Goal: Task Accomplishment & Management: Use online tool/utility

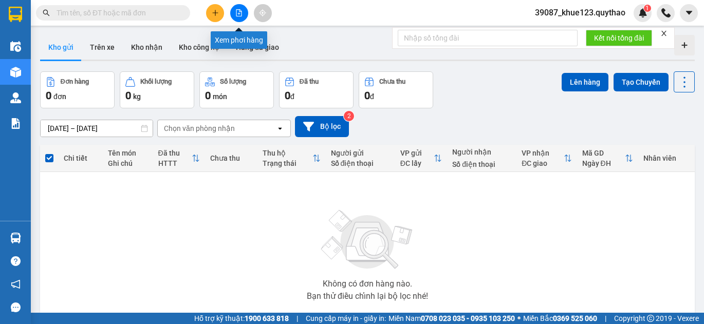
drag, startPoint x: 245, startPoint y: 12, endPoint x: 233, endPoint y: 9, distance: 12.2
click at [233, 9] on button at bounding box center [239, 13] width 18 height 18
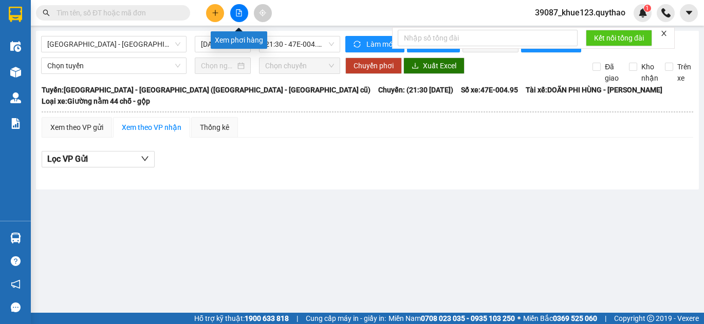
click at [242, 16] on icon "file-add" at bounding box center [238, 12] width 7 height 7
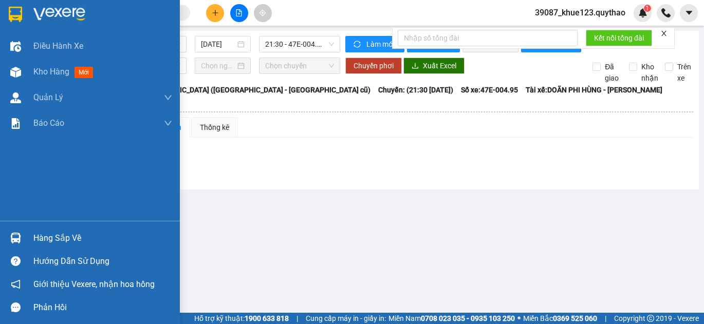
click at [22, 43] on div at bounding box center [16, 47] width 18 height 18
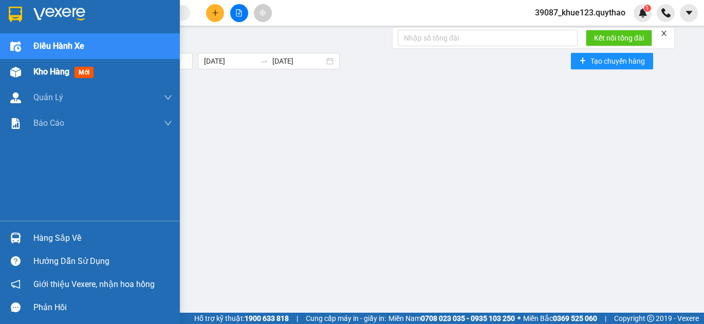
click at [92, 69] on span "mới" at bounding box center [84, 72] width 19 height 11
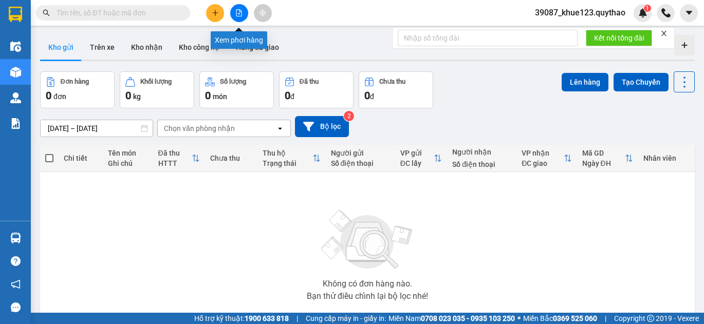
click at [237, 15] on icon "file-add" at bounding box center [240, 12] width 6 height 7
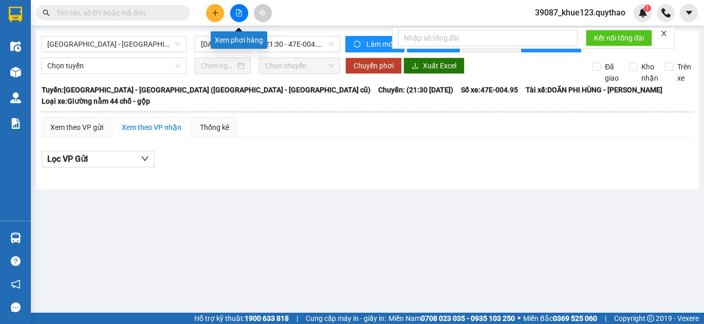
click at [239, 11] on icon "file-add" at bounding box center [238, 12] width 7 height 7
drag, startPoint x: 152, startPoint y: 47, endPoint x: 149, endPoint y: 51, distance: 5.6
click at [152, 47] on span "[GEOGRAPHIC_DATA] - [GEOGRAPHIC_DATA] ([GEOGRAPHIC_DATA] - [GEOGRAPHIC_DATA] cũ)" at bounding box center [113, 44] width 133 height 15
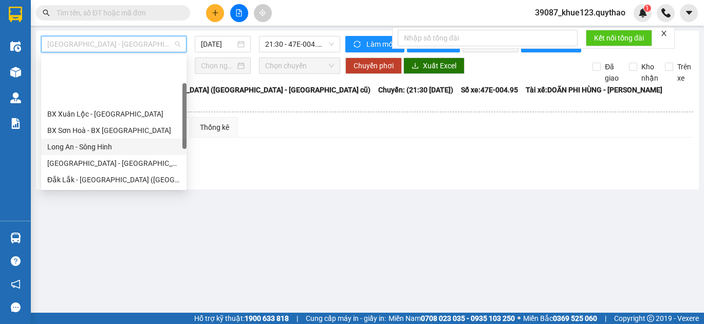
scroll to position [148, 0]
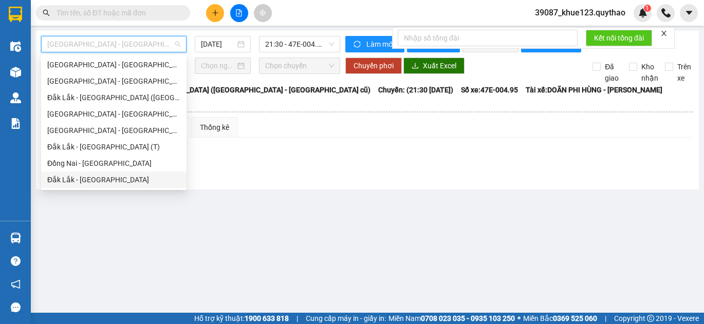
click at [84, 179] on div "Đắk Lắk - [GEOGRAPHIC_DATA]" at bounding box center [113, 179] width 133 height 11
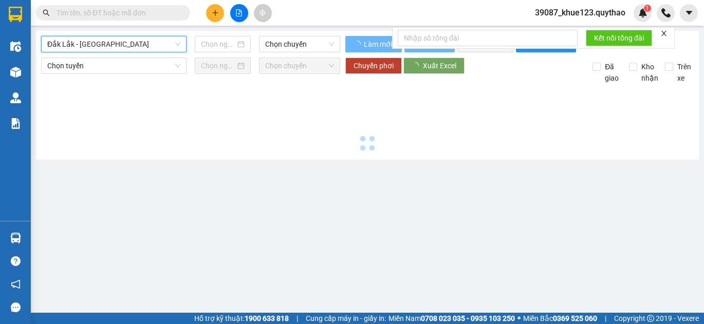
type input "[DATE]"
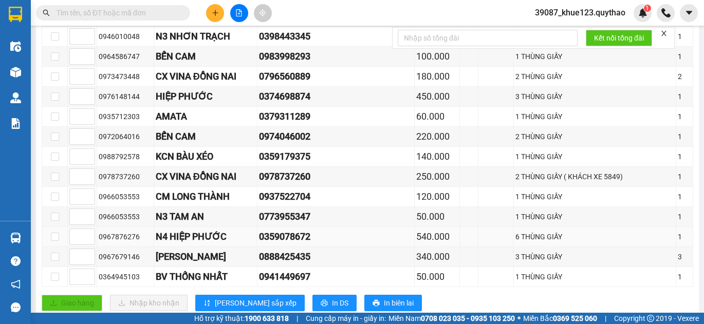
scroll to position [293, 0]
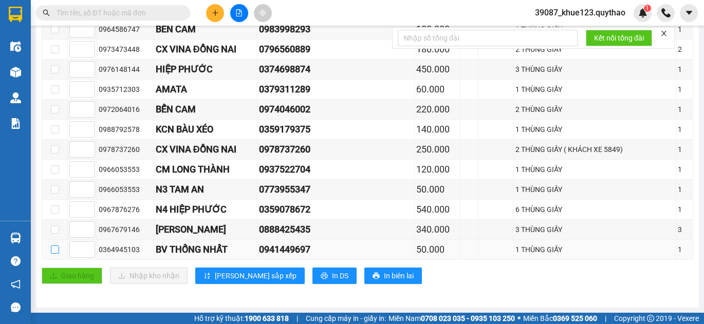
click at [57, 250] on input "checkbox" at bounding box center [55, 250] width 8 height 8
checkbox input "true"
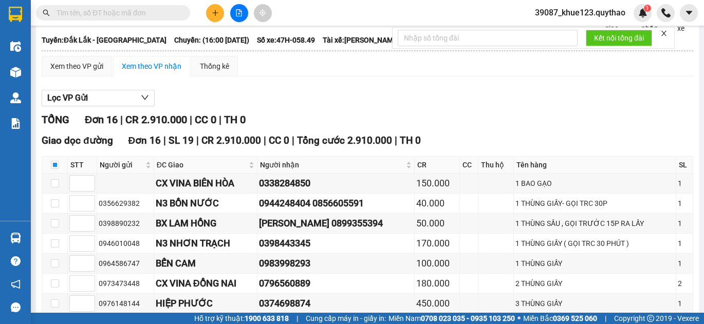
scroll to position [0, 0]
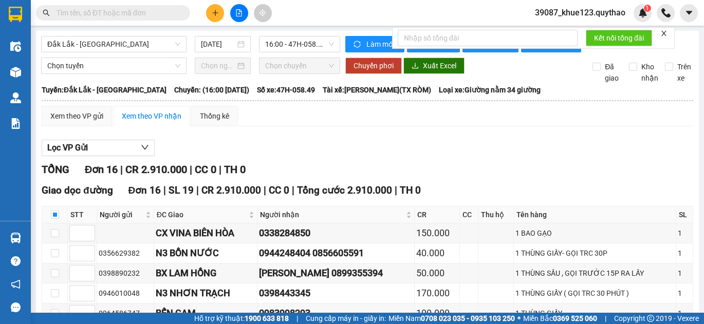
click at [668, 34] on div at bounding box center [664, 33] width 7 height 8
drag, startPoint x: 668, startPoint y: 32, endPoint x: 563, endPoint y: 70, distance: 111.4
click at [666, 32] on icon "close" at bounding box center [664, 33] width 7 height 7
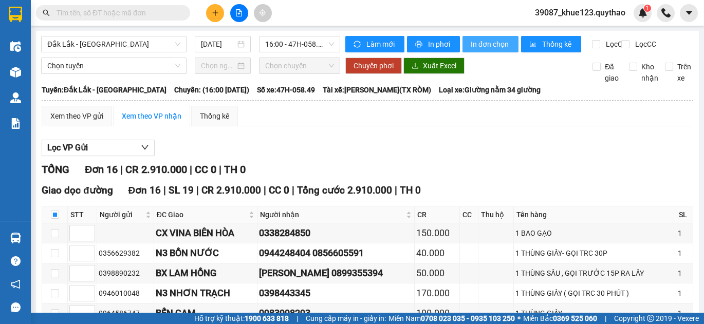
drag, startPoint x: 480, startPoint y: 42, endPoint x: 407, endPoint y: 59, distance: 74.5
click at [479, 42] on span "In đơn chọn" at bounding box center [491, 44] width 40 height 11
